Goal: Task Accomplishment & Management: Use online tool/utility

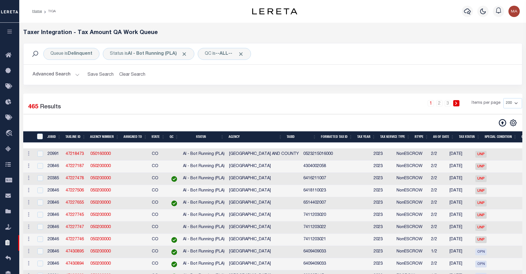
select select
select select "200"
click at [71, 77] on button "Advanced Search" at bounding box center [56, 74] width 47 height 11
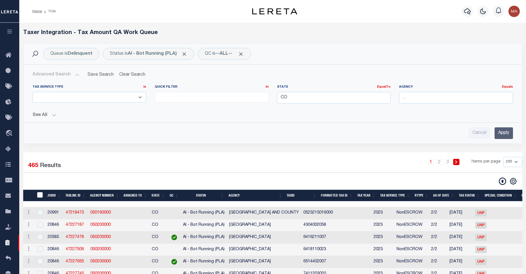
click at [41, 196] on input "TaxID" at bounding box center [40, 195] width 6 height 6
checkbox input "true"
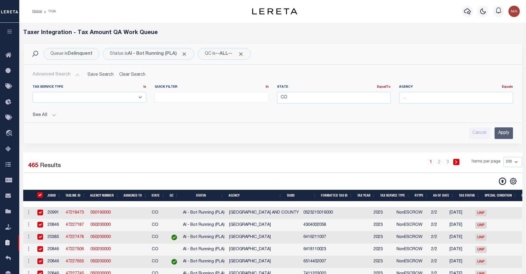
checkbox input "true"
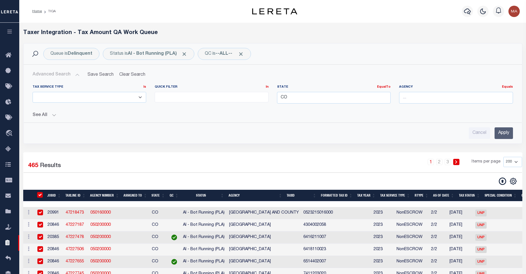
checkbox input "true"
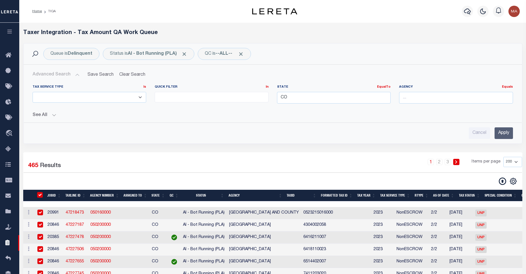
checkbox input "true"
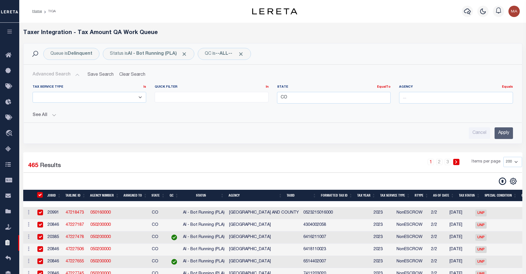
checkbox input "true"
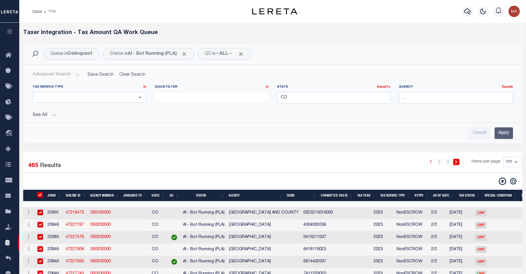
checkbox input "true"
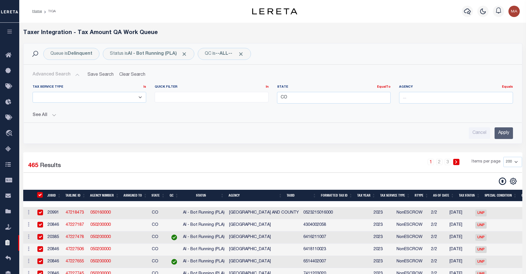
checkbox input "true"
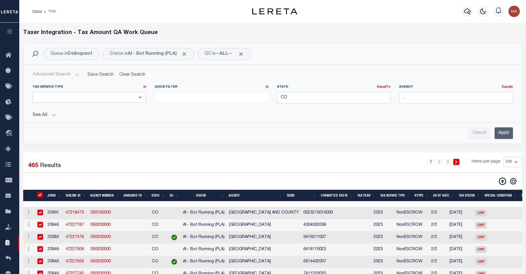
checkbox input "true"
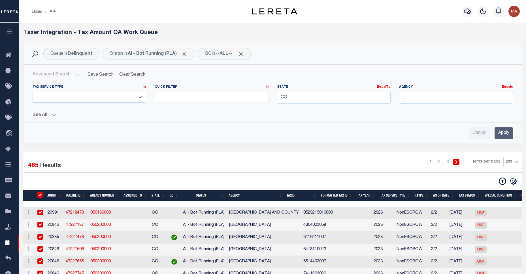
checkbox input "true"
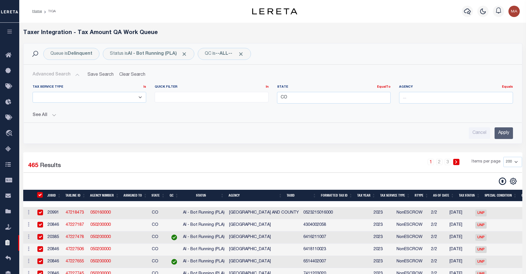
checkbox input "true"
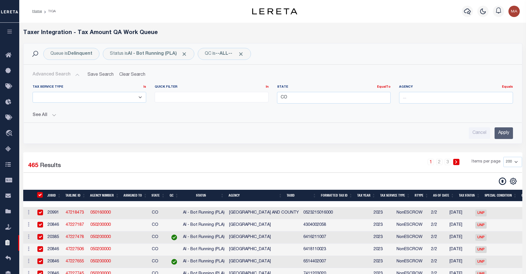
checkbox input "true"
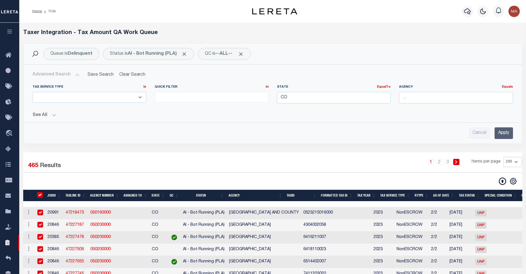
checkbox input "true"
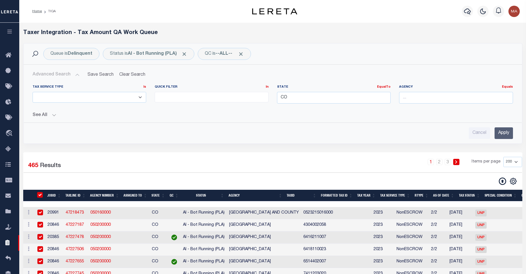
checkbox input "true"
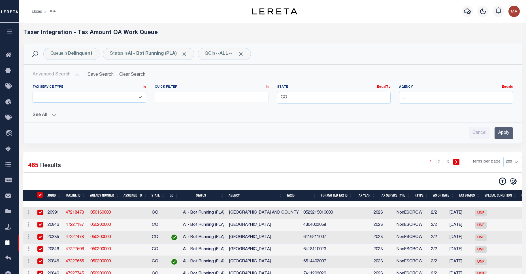
checkbox input "true"
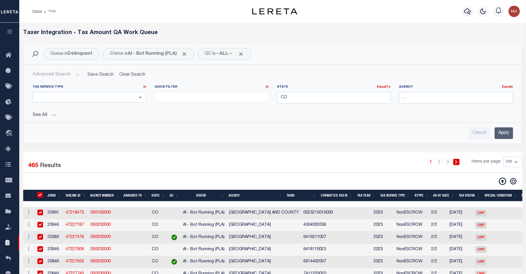
checkbox input "true"
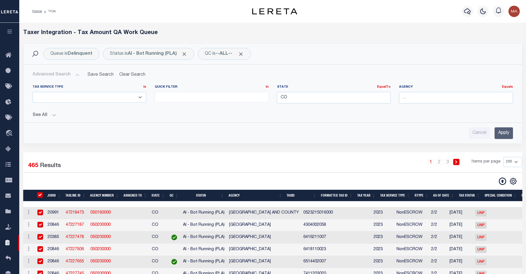
checkbox input "true"
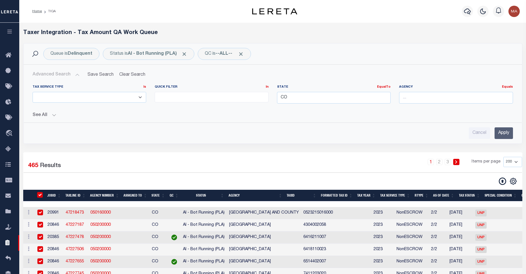
checkbox input "true"
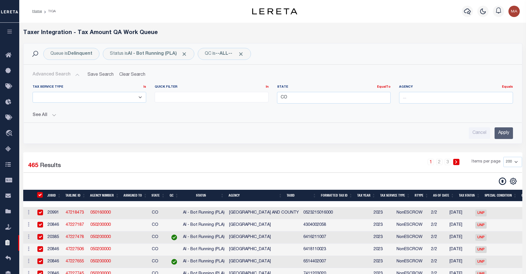
checkbox input "true"
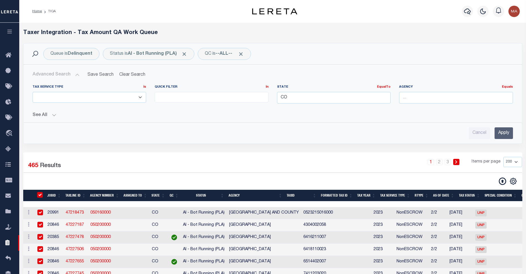
checkbox input "true"
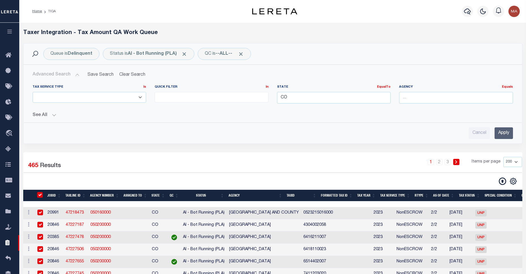
checkbox input "true"
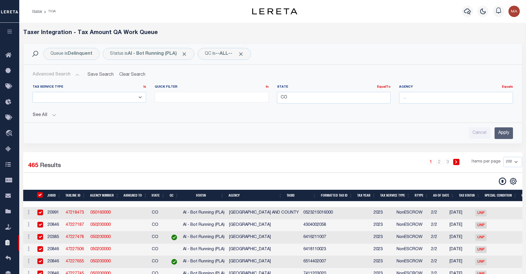
checkbox input "true"
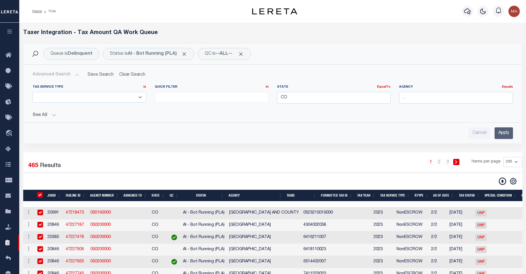
checkbox input "true"
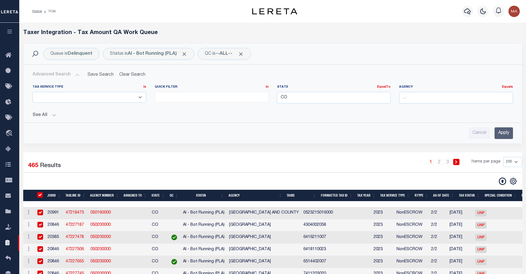
checkbox input "true"
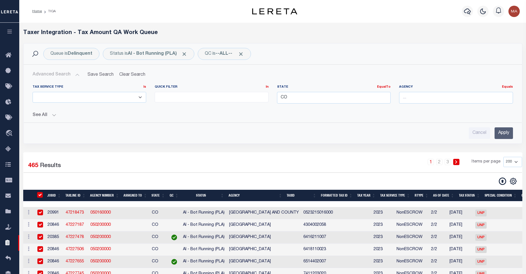
checkbox input "true"
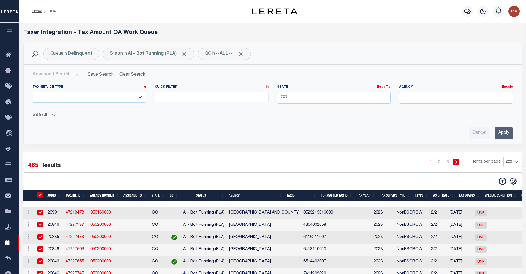
checkbox input "true"
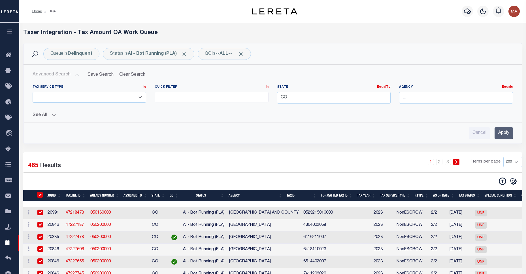
checkbox input "true"
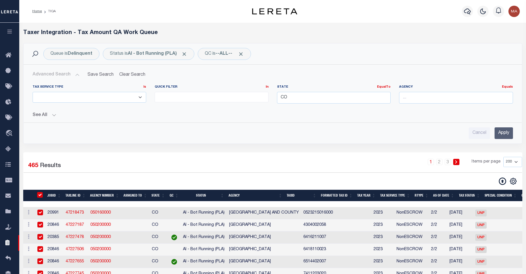
checkbox input "true"
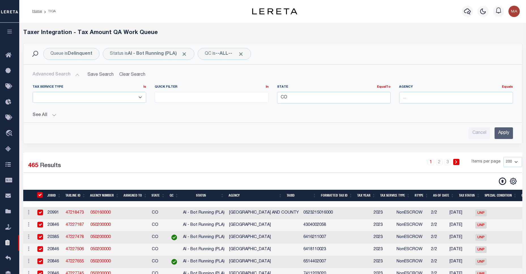
checkbox input "true"
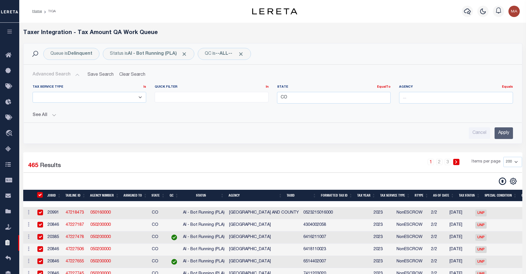
checkbox input "true"
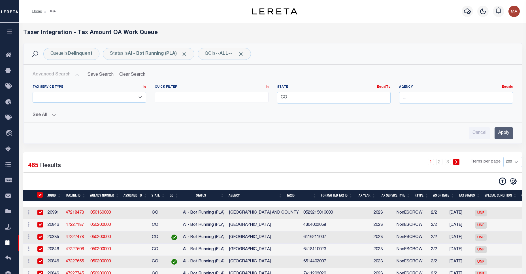
checkbox input "true"
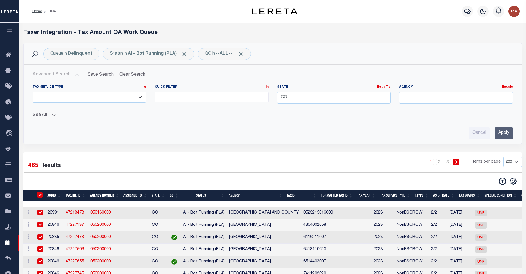
checkbox input "true"
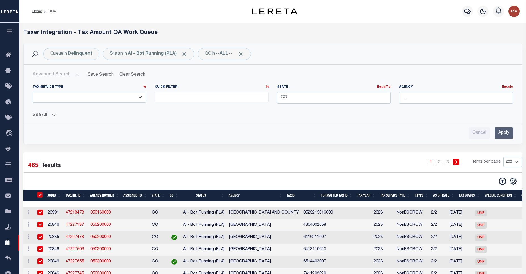
checkbox input "true"
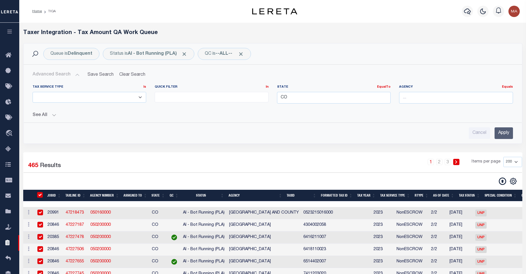
checkbox input "true"
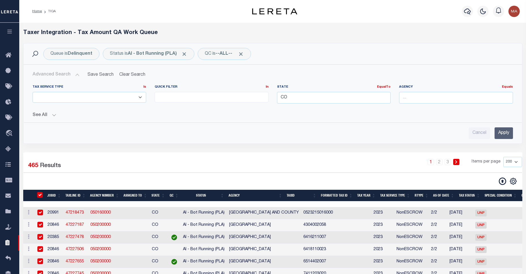
checkbox input "true"
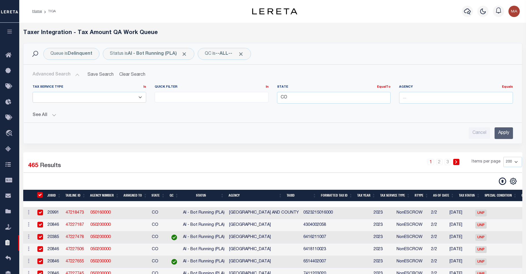
checkbox input "true"
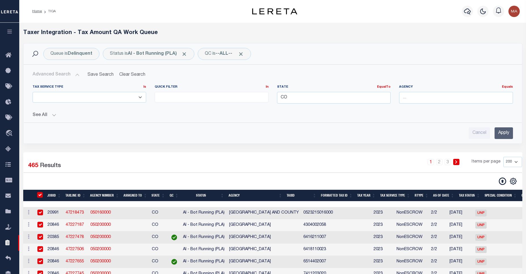
checkbox input "true"
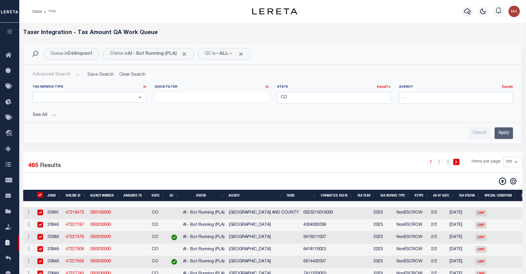
checkbox input "true"
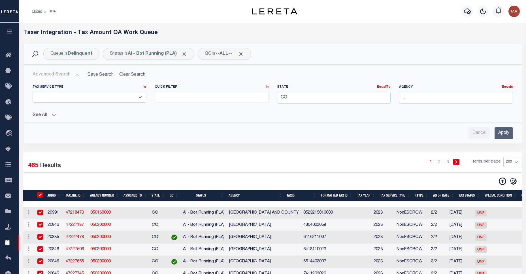
checkbox input "true"
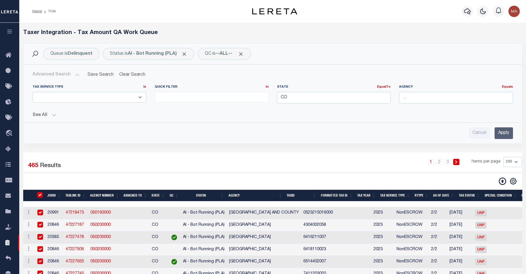
checkbox input "true"
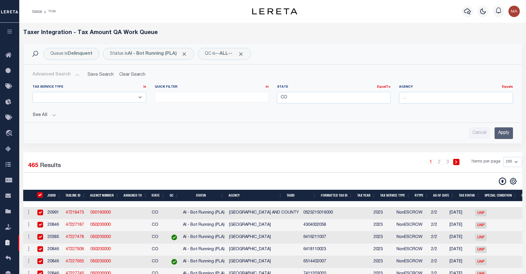
checkbox input "true"
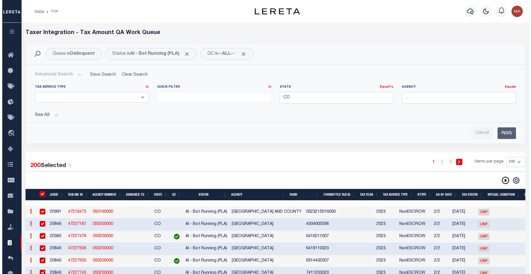
scroll to position [164, 0]
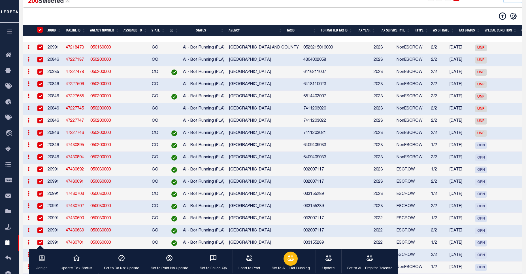
click at [288, 259] on icon "button" at bounding box center [290, 257] width 7 height 7
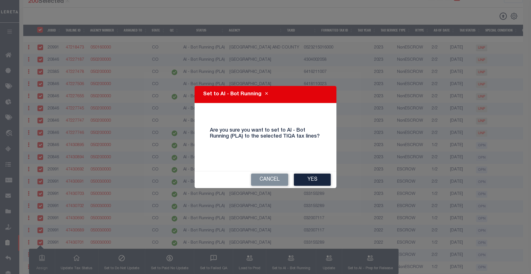
click at [310, 183] on button "Yes" at bounding box center [312, 179] width 37 height 12
